Goal: Task Accomplishment & Management: Use online tool/utility

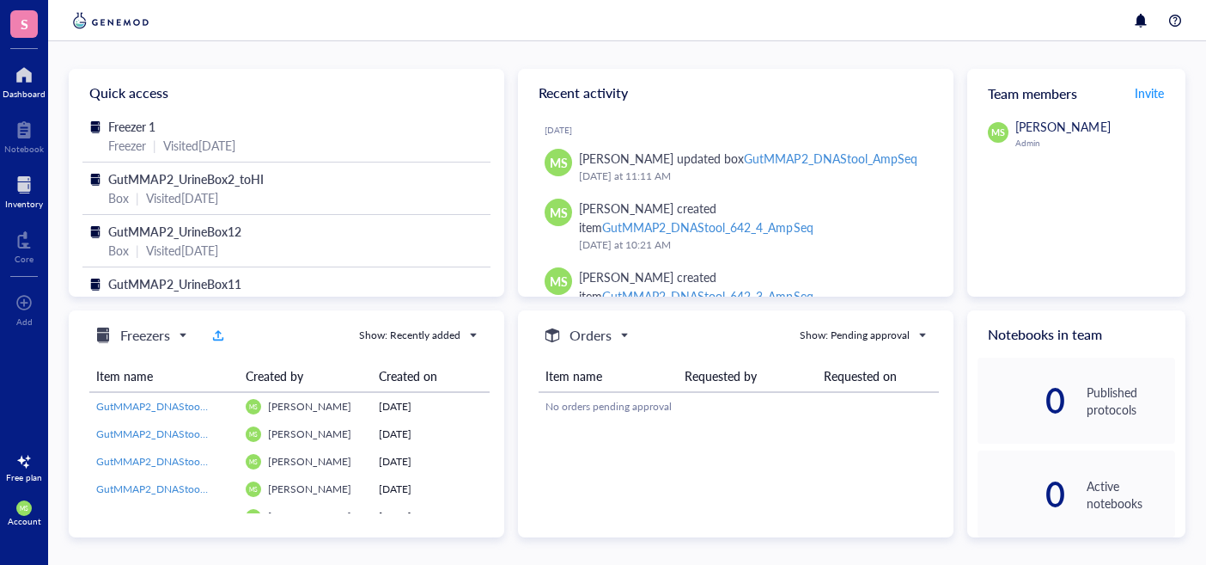
click at [6, 180] on div at bounding box center [24, 184] width 38 height 27
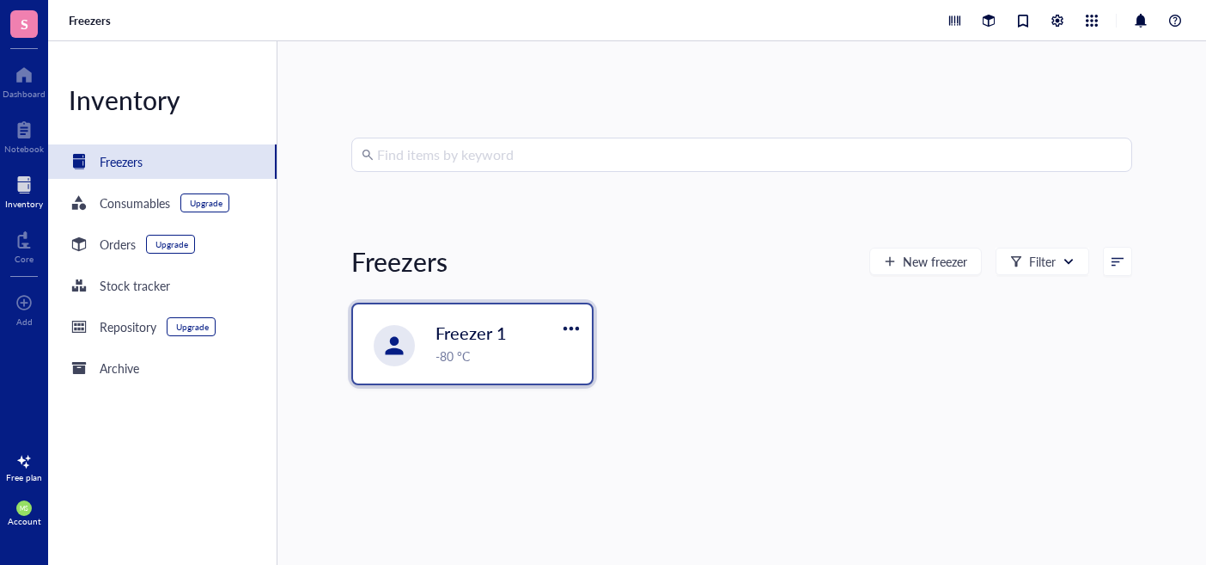
click at [478, 334] on span "Freezer 1" at bounding box center [471, 332] width 71 height 24
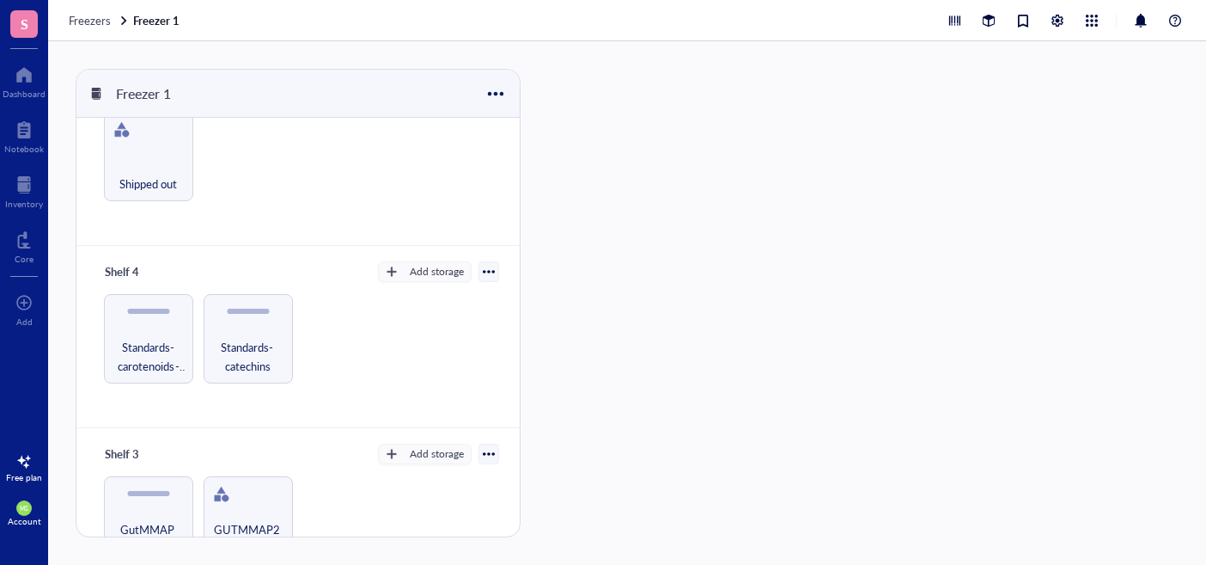
scroll to position [46, 0]
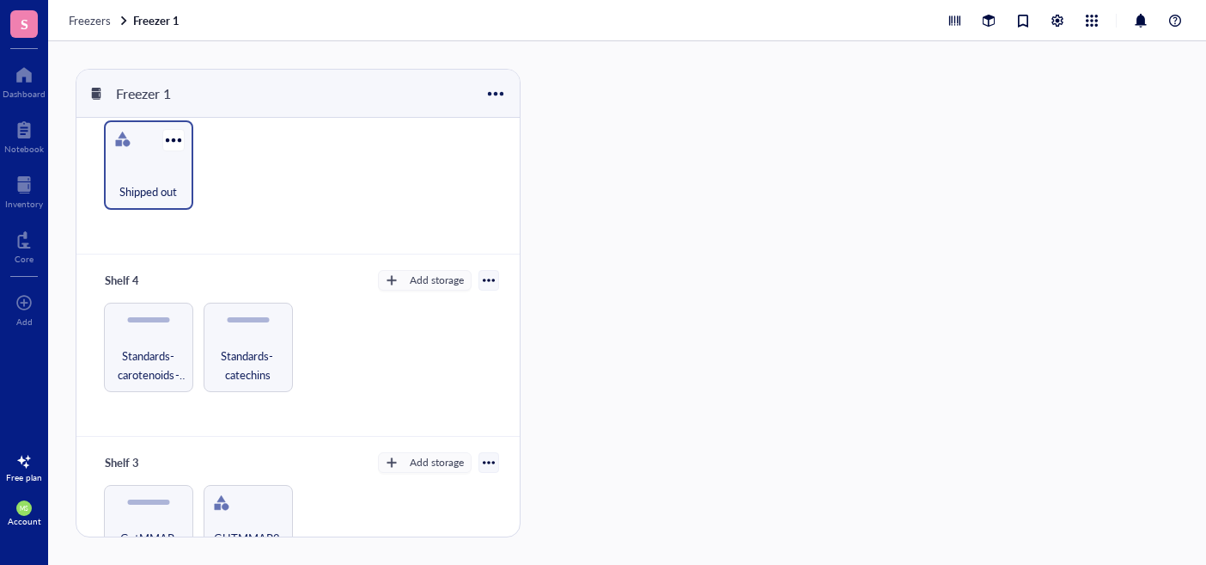
click at [171, 183] on span "Shipped out" at bounding box center [148, 191] width 58 height 19
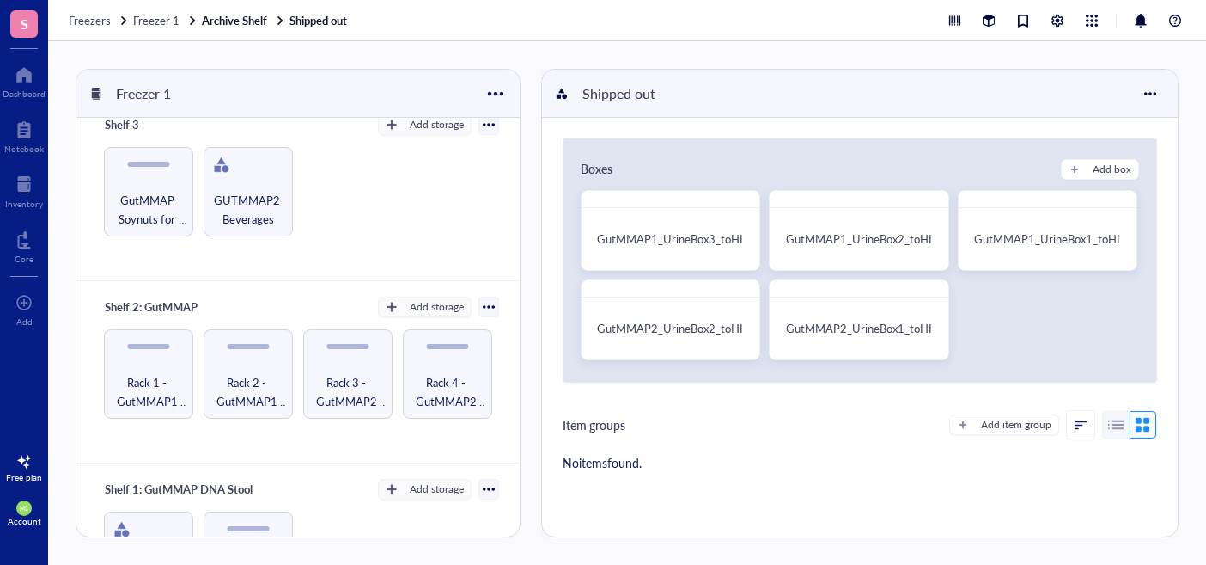
scroll to position [479, 0]
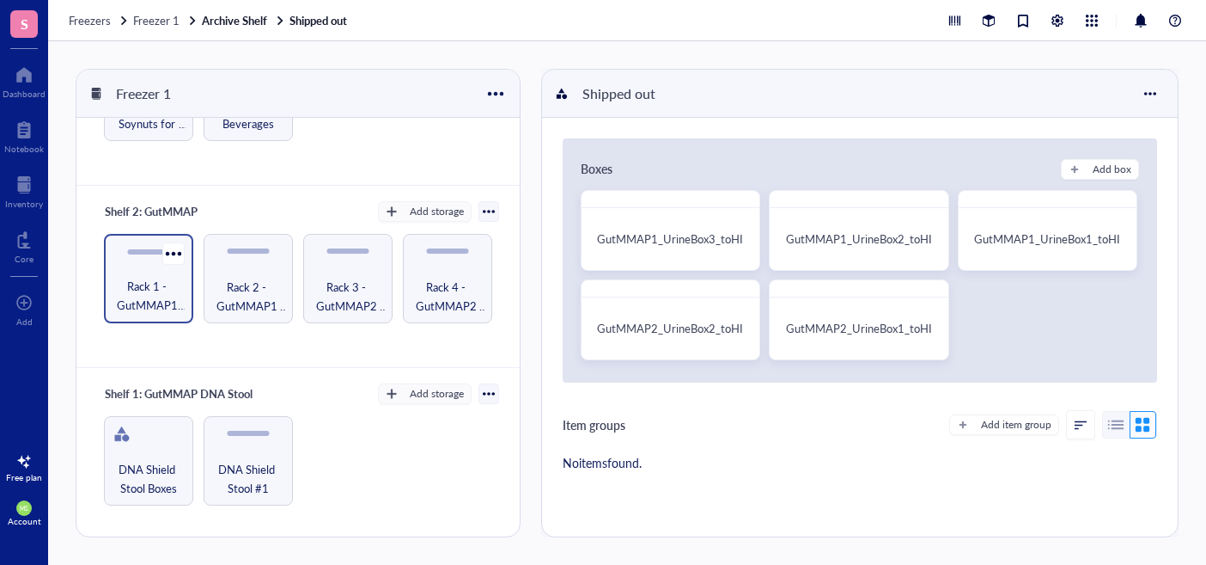
click at [155, 290] on span "Rack 1 - GutMMAP1 Urine" at bounding box center [149, 296] width 72 height 38
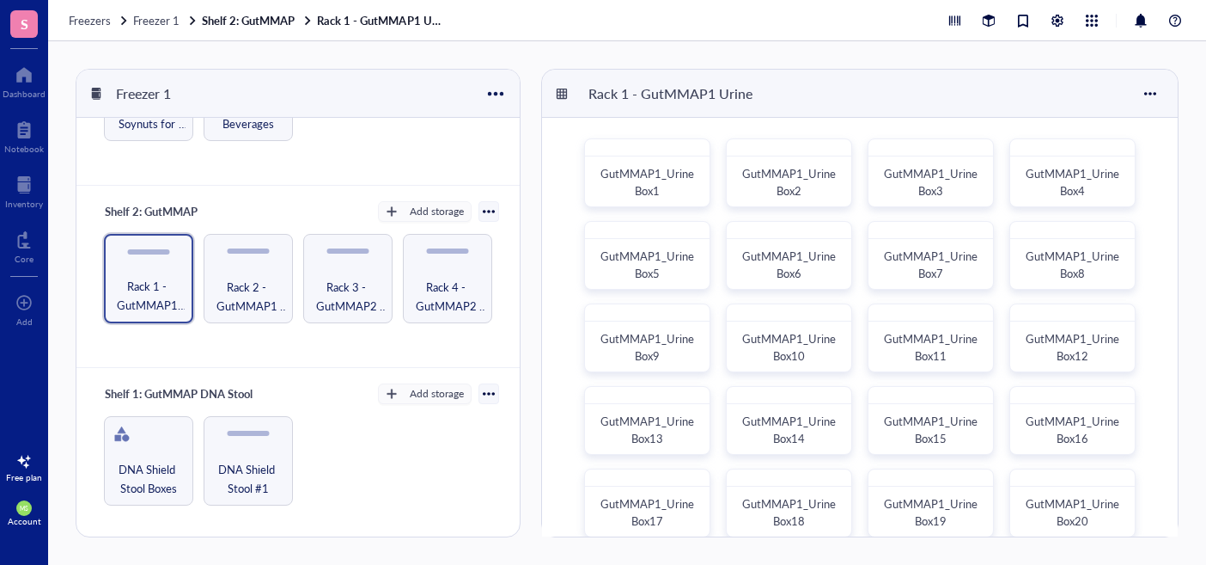
click at [485, 211] on div at bounding box center [489, 211] width 12 height 12
click at [427, 271] on div "Export" at bounding box center [411, 267] width 33 height 15
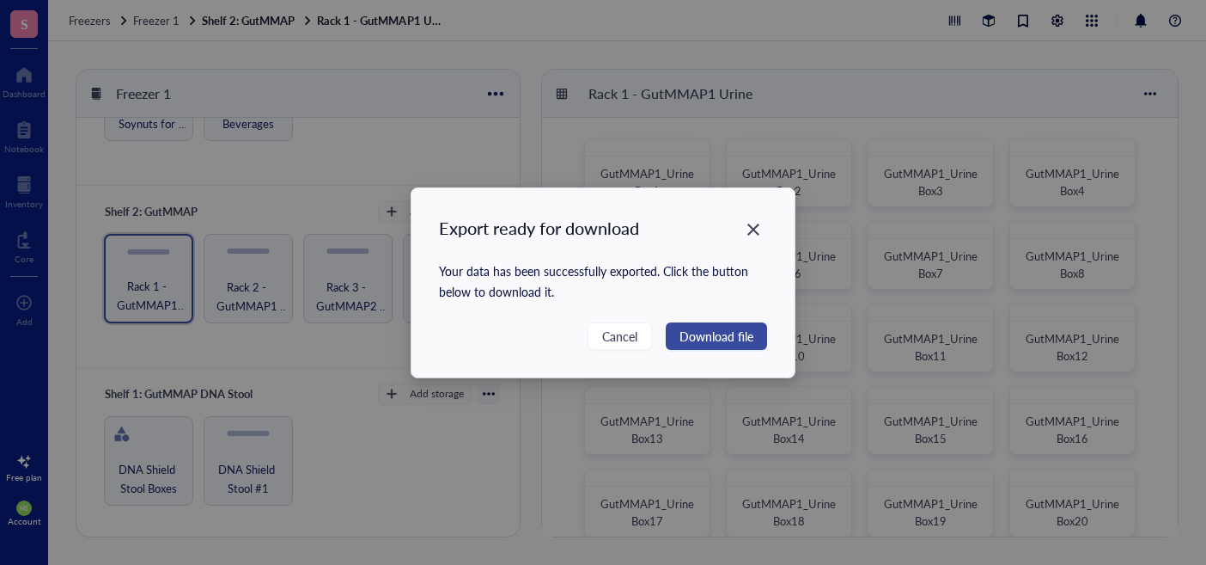
click at [752, 332] on span "Download file" at bounding box center [717, 336] width 74 height 19
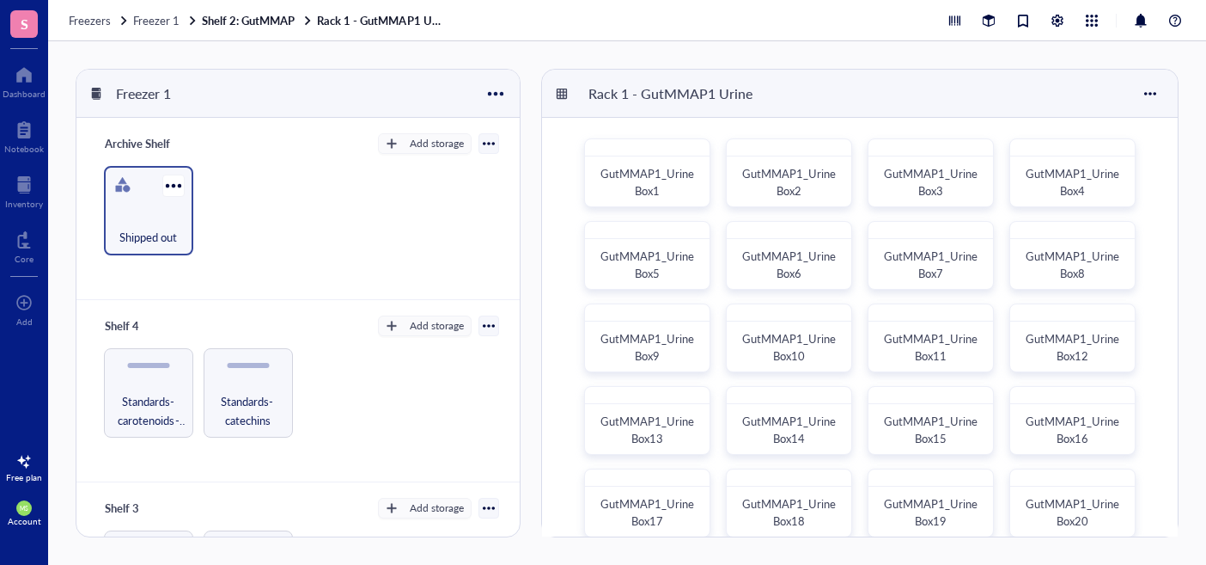
click at [145, 221] on div "Shipped out" at bounding box center [149, 228] width 72 height 38
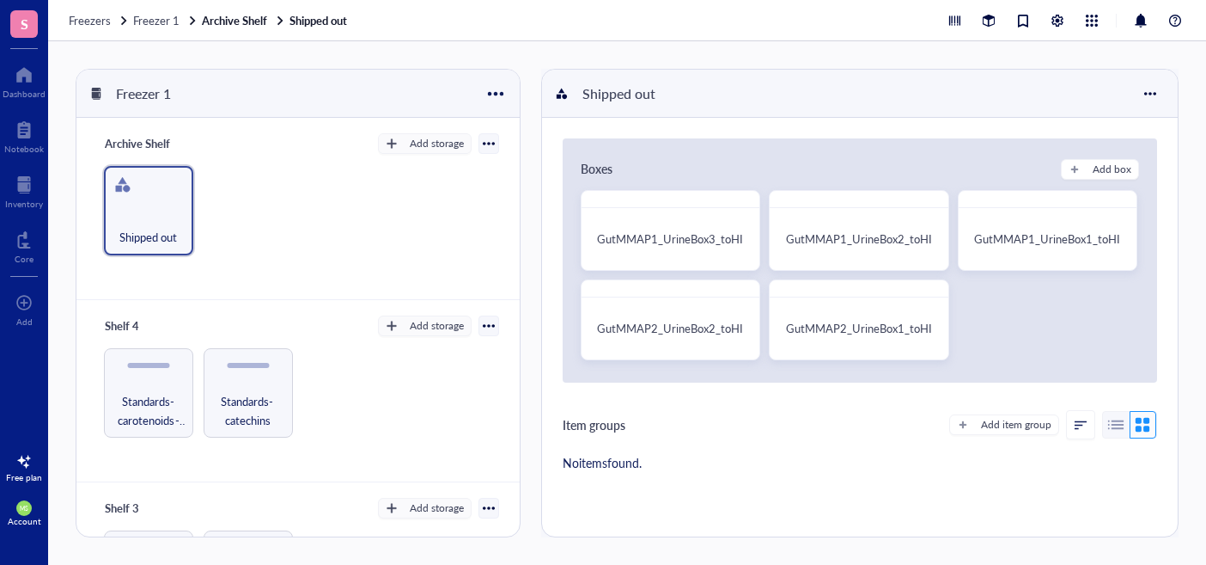
click at [483, 146] on div at bounding box center [489, 143] width 12 height 12
click at [443, 202] on div "Export" at bounding box center [427, 199] width 103 height 15
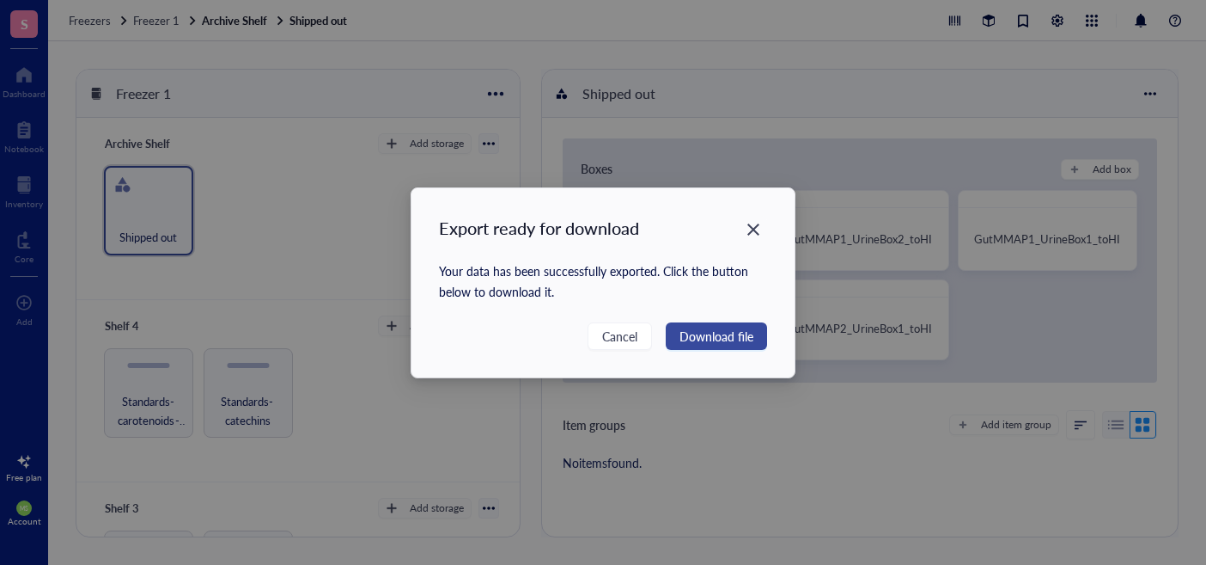
click at [752, 333] on span "Download file" at bounding box center [717, 336] width 74 height 19
